Goal: Information Seeking & Learning: Check status

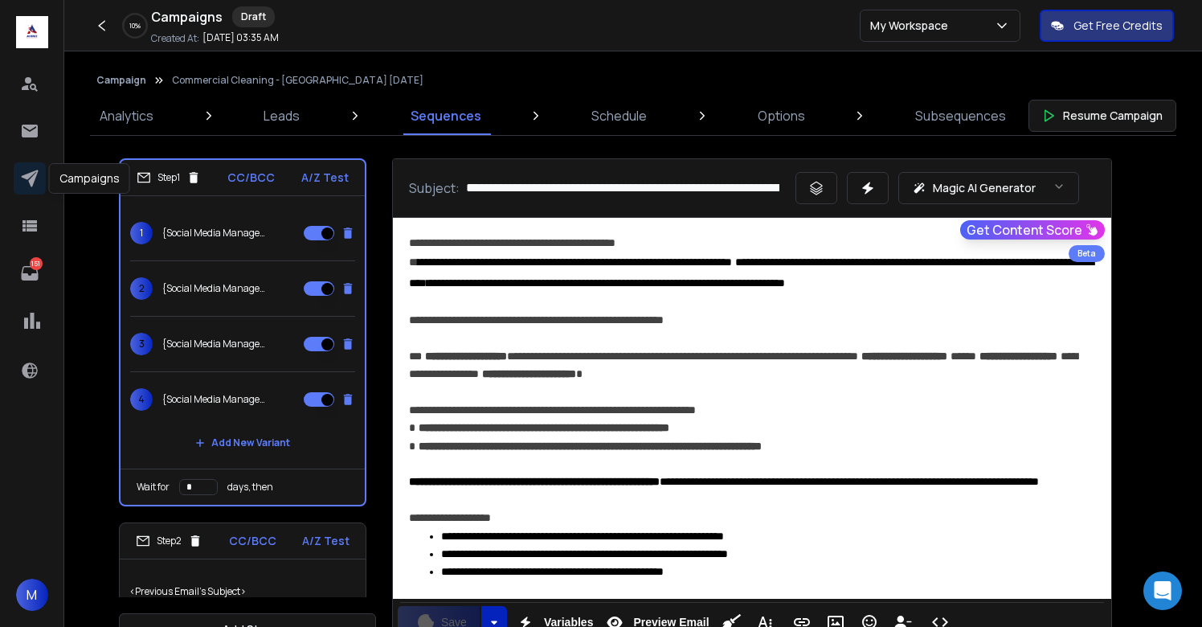
click at [23, 185] on icon at bounding box center [29, 178] width 19 height 19
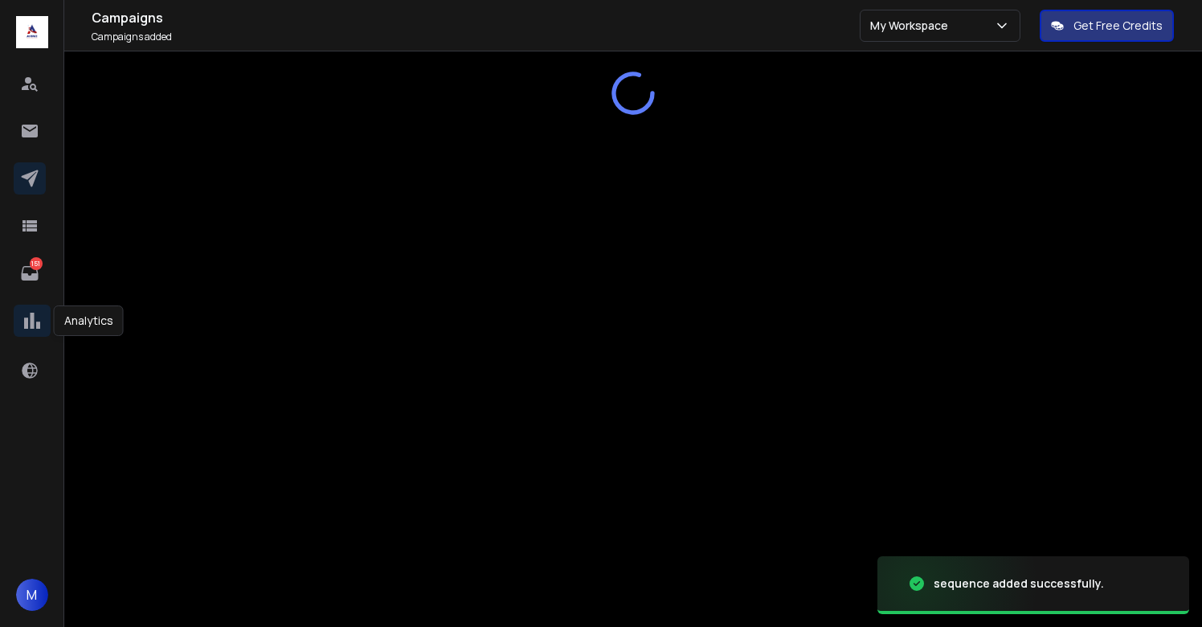
click at [31, 313] on icon at bounding box center [32, 320] width 16 height 16
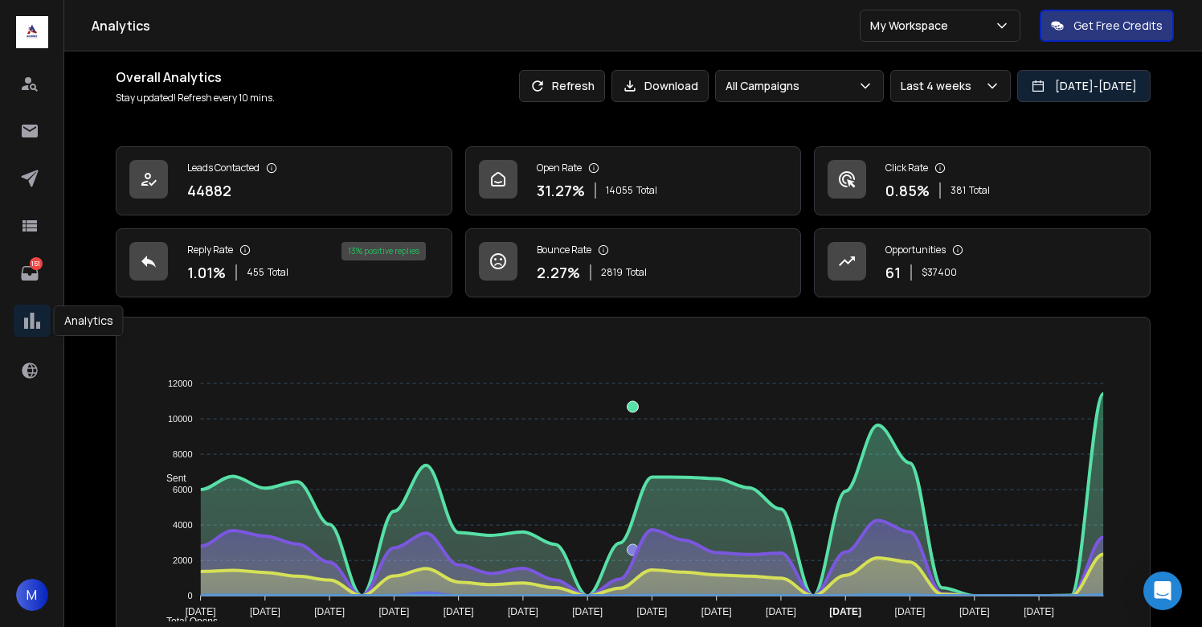
click at [1017, 84] on button "[DATE] - [DATE]" at bounding box center [1083, 86] width 133 height 32
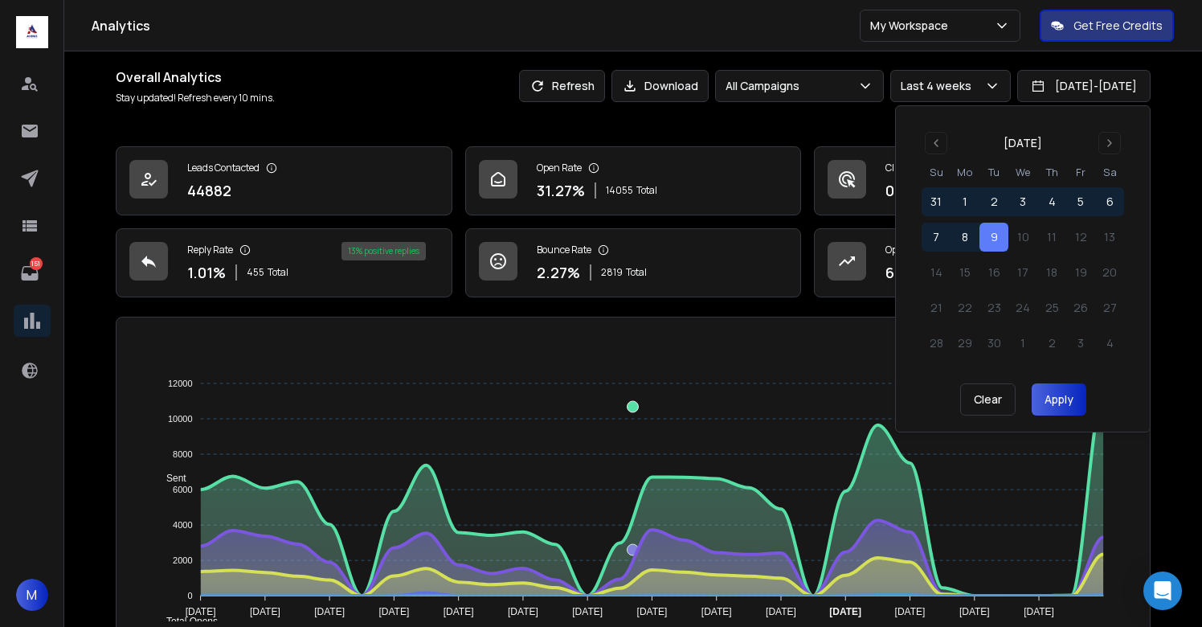
click at [990, 235] on button "9" at bounding box center [993, 236] width 29 height 29
click at [1043, 402] on button "Apply" at bounding box center [1058, 399] width 55 height 32
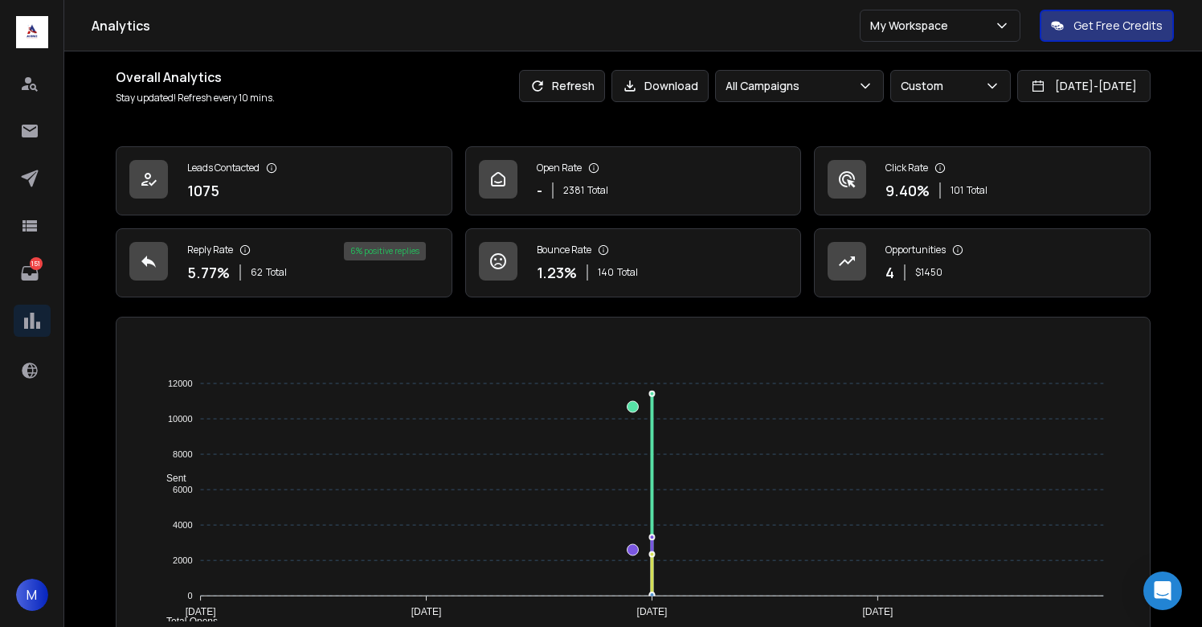
click at [20, 171] on icon at bounding box center [29, 178] width 19 height 19
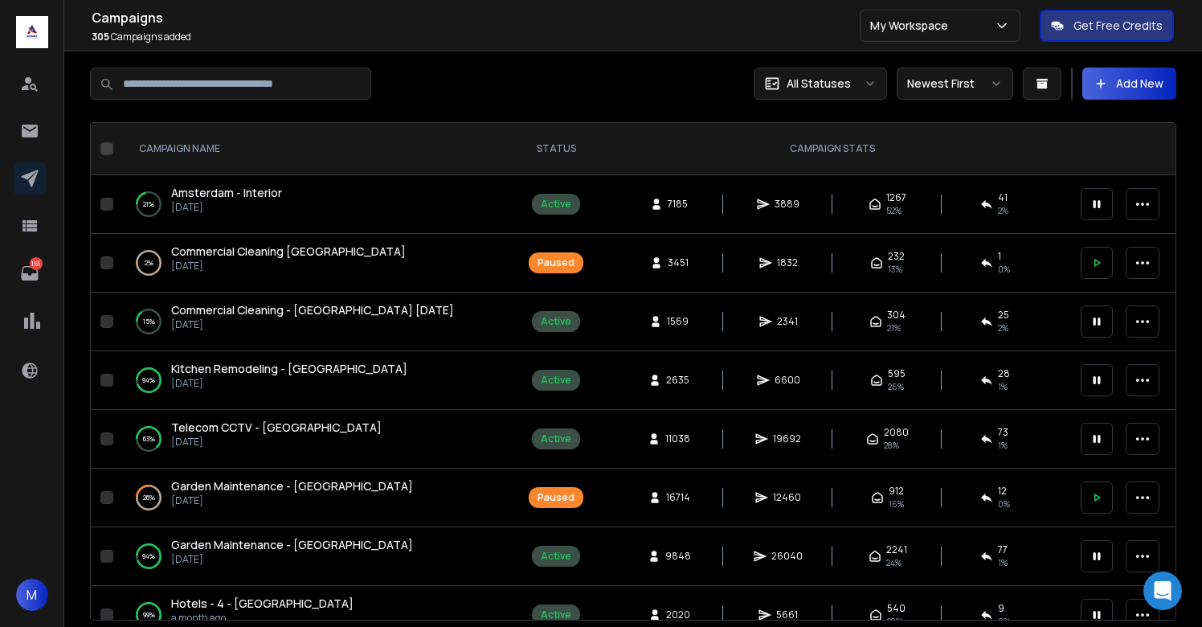
click at [563, 83] on div at bounding box center [361, 83] width 543 height 32
click at [656, 109] on div "Campaigns 305 Campaigns Added All Statuses Newest First Add New CAMPAIGN NAME S…" at bounding box center [633, 380] width 1086 height 627
